Goal: Task Accomplishment & Management: Use online tool/utility

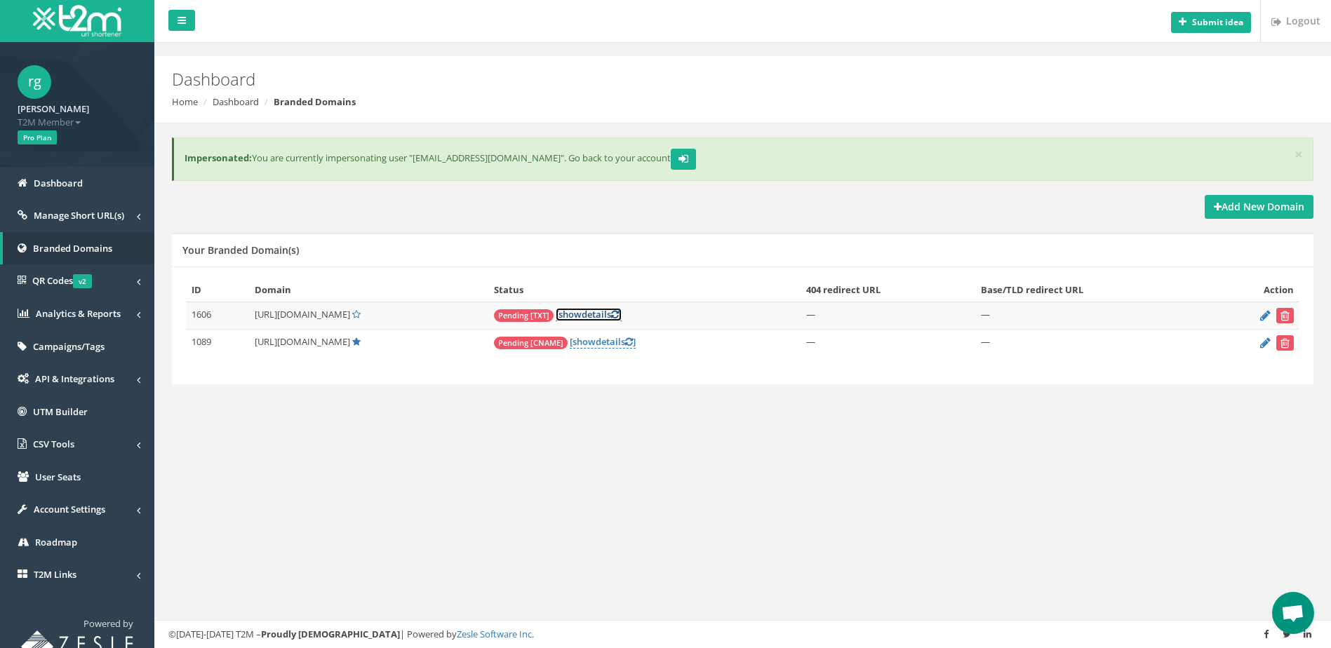
click at [580, 314] on link "[ show details ]" at bounding box center [589, 314] width 66 height 13
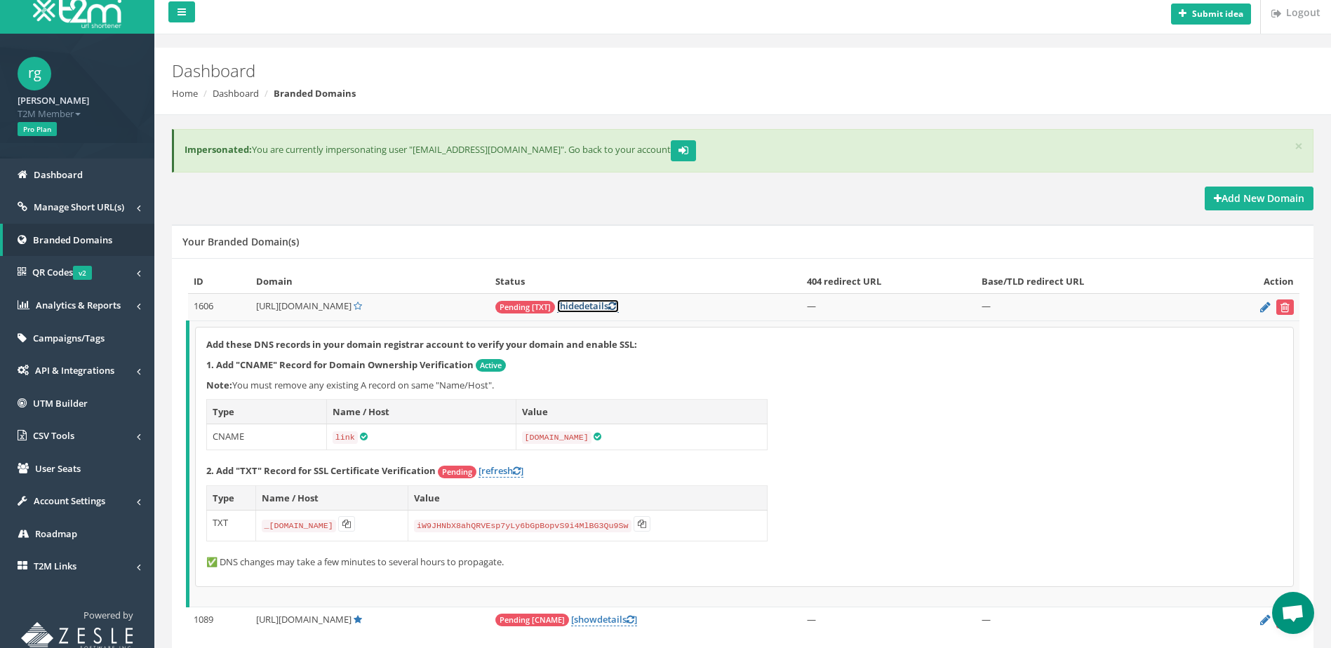
scroll to position [67, 0]
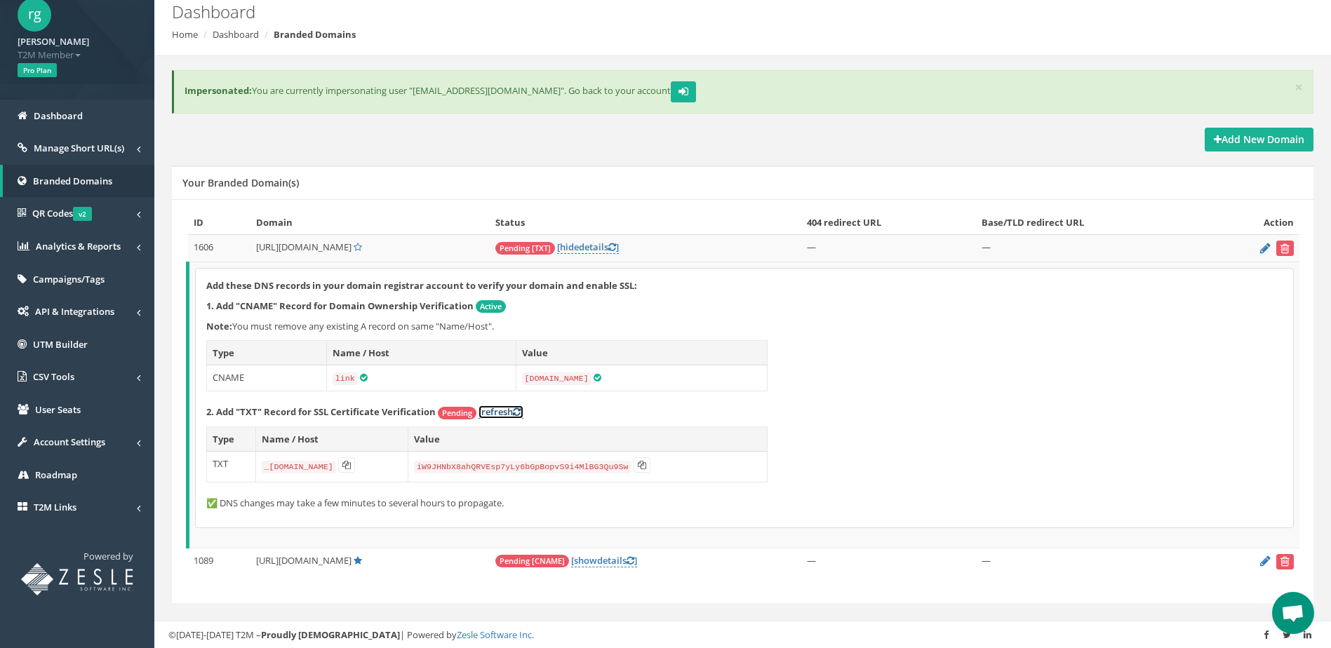
click at [500, 408] on link "[refresh ]" at bounding box center [500, 412] width 45 height 13
click at [351, 464] on icon at bounding box center [346, 465] width 8 height 8
drag, startPoint x: 303, startPoint y: 245, endPoint x: 340, endPoint y: 244, distance: 36.5
click at [340, 244] on span "[URL][DOMAIN_NAME]" at bounding box center [303, 247] width 95 height 13
copy span "[DOMAIN_NAME]"
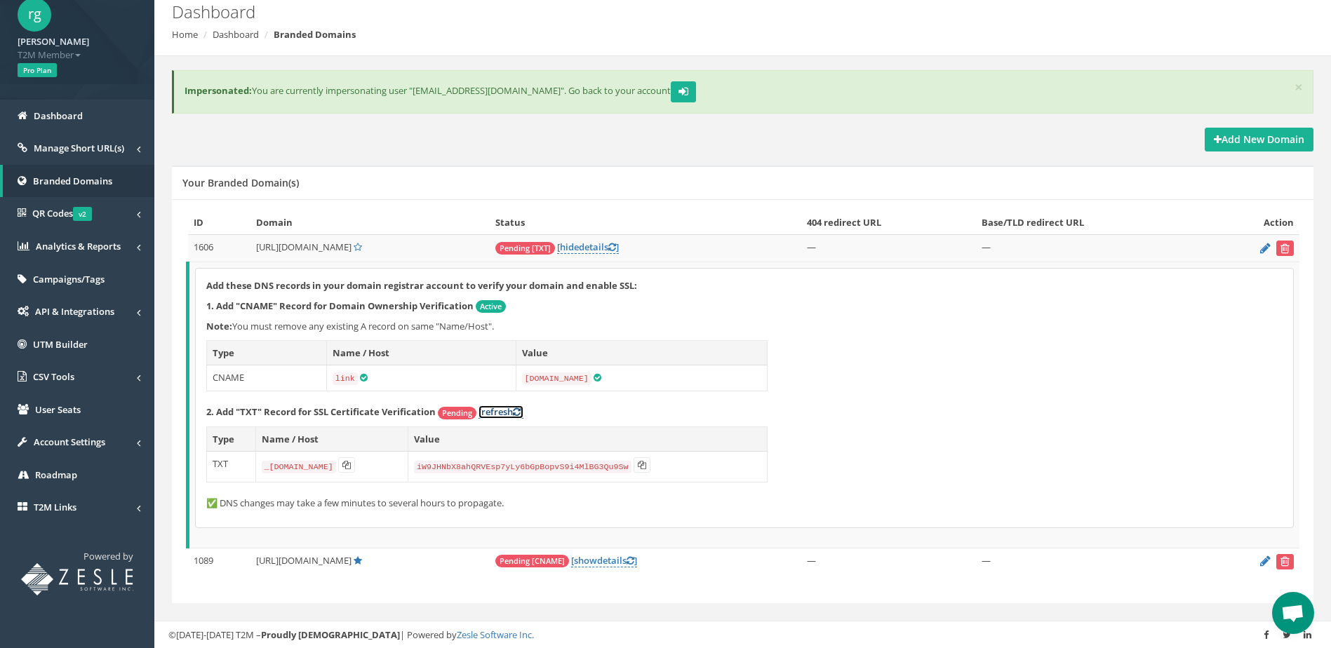
click at [505, 413] on link "[refresh ]" at bounding box center [500, 412] width 45 height 13
click at [295, 246] on span "[URL][DOMAIN_NAME]" at bounding box center [303, 247] width 95 height 13
